Goal: Navigation & Orientation: Find specific page/section

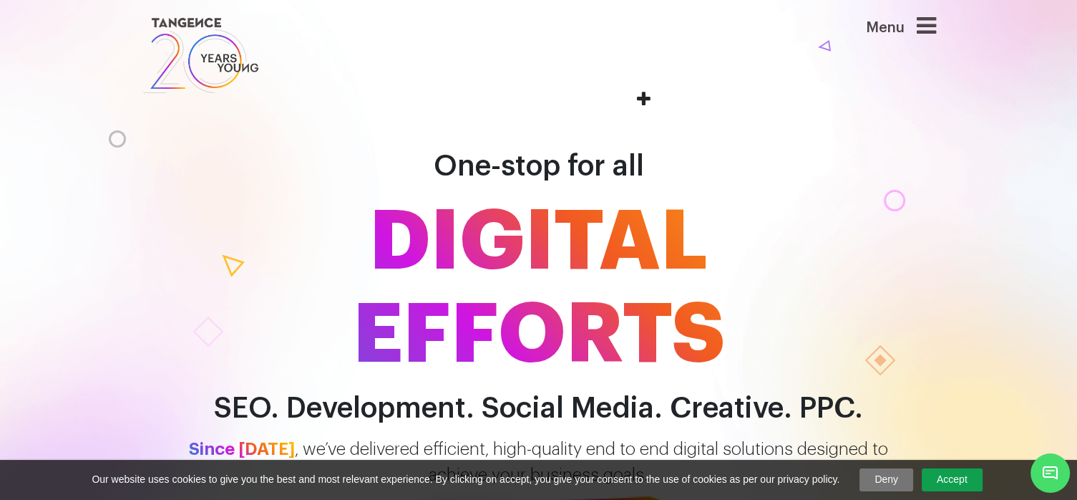
click at [927, 32] on icon at bounding box center [926, 25] width 19 height 23
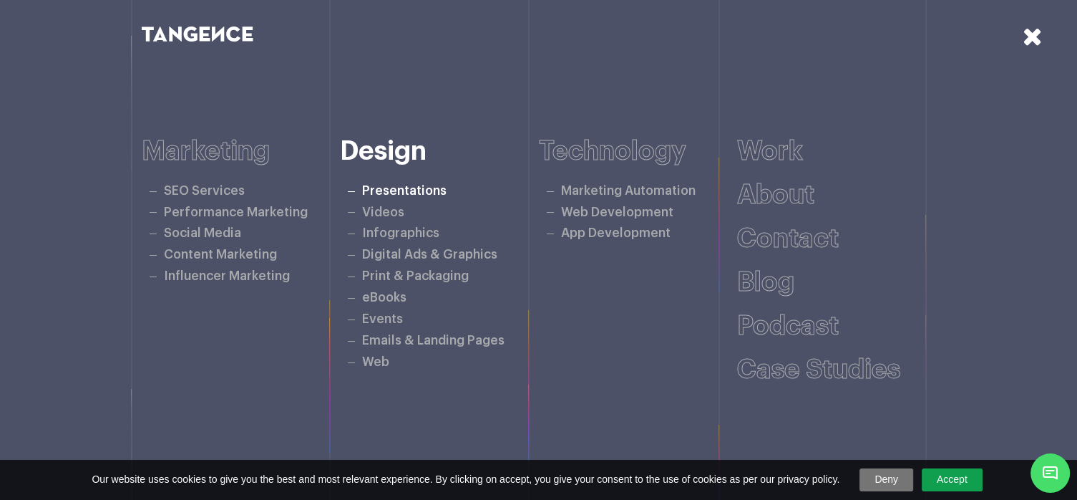
click at [407, 188] on link "Presentations" at bounding box center [404, 191] width 84 height 12
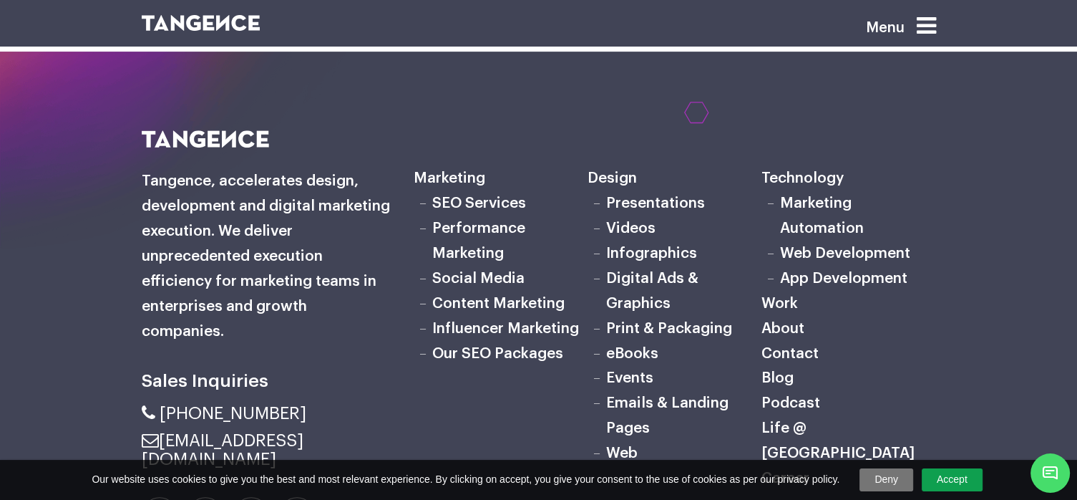
scroll to position [6013, 0]
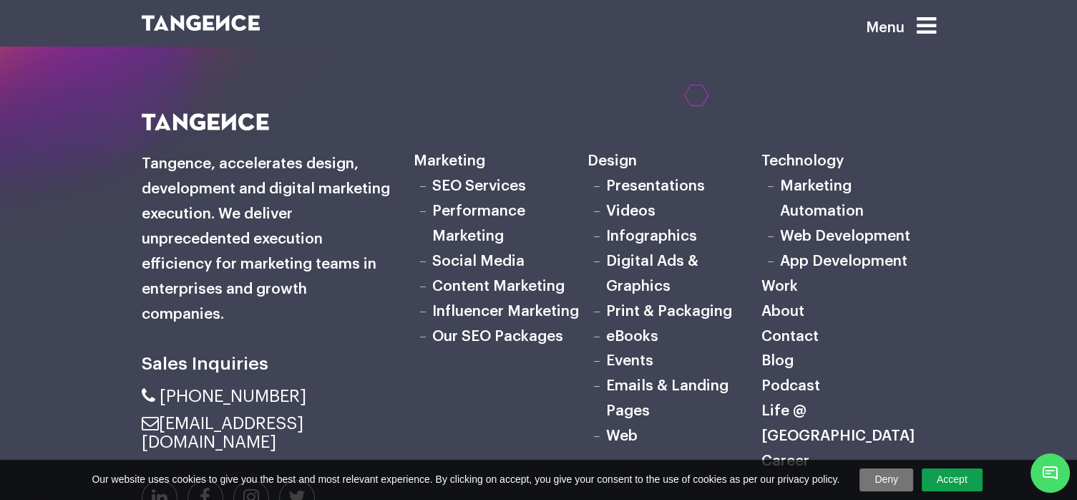
click at [490, 278] on link "Content Marketing" at bounding box center [498, 285] width 132 height 15
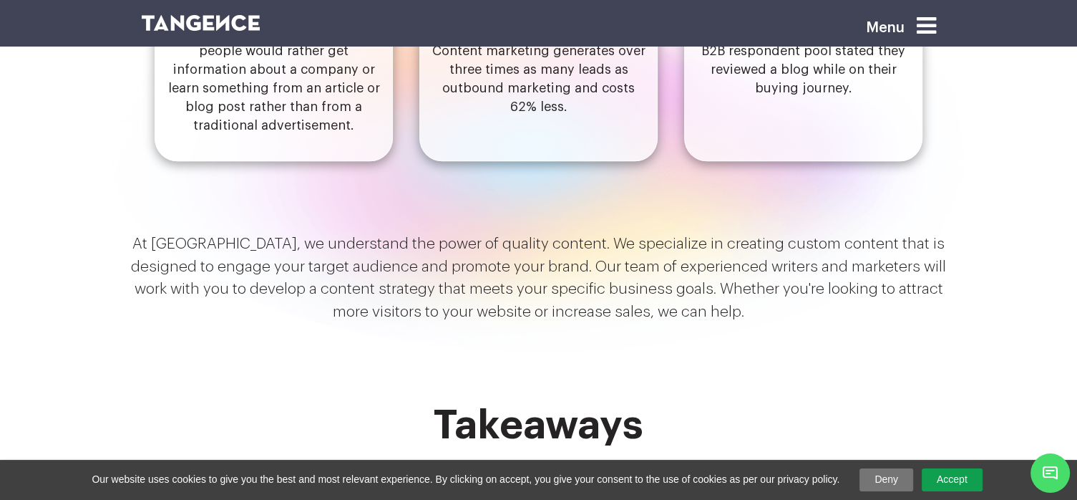
scroll to position [1761, 0]
